Goal: Navigation & Orientation: Find specific page/section

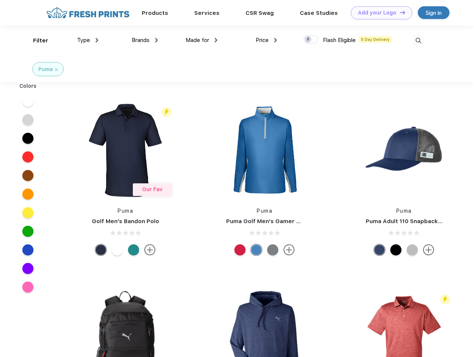
click at [379, 13] on link "Add your Logo Design Tool" at bounding box center [381, 12] width 61 height 13
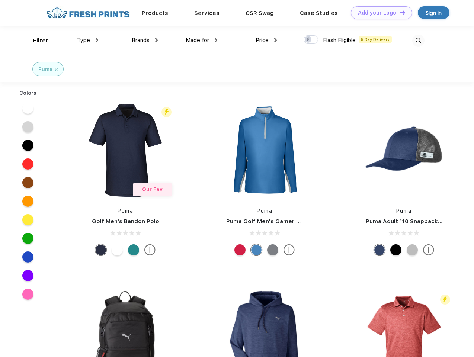
click at [0, 0] on div "Design Tool" at bounding box center [0, 0] width 0 height 0
click at [399, 12] on link "Add your Logo Design Tool" at bounding box center [381, 12] width 61 height 13
click at [36, 41] on div "Filter" at bounding box center [40, 40] width 15 height 9
click at [88, 40] on span "Type" at bounding box center [83, 40] width 13 height 7
click at [145, 40] on span "Brands" at bounding box center [141, 40] width 18 height 7
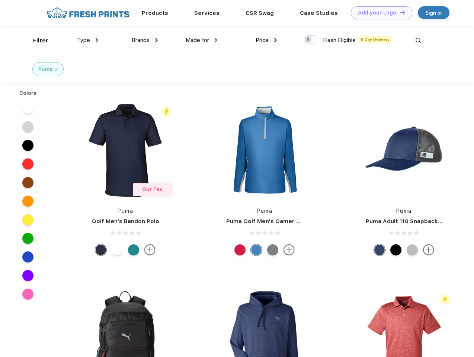
click at [202, 40] on span "Made for" at bounding box center [197, 40] width 23 height 7
click at [267, 40] on span "Price" at bounding box center [262, 40] width 13 height 7
click at [311, 40] on div at bounding box center [311, 39] width 15 height 8
click at [309, 40] on input "checkbox" at bounding box center [306, 37] width 5 height 5
click at [418, 41] on img at bounding box center [418, 41] width 12 height 12
